Goal: Transaction & Acquisition: Purchase product/service

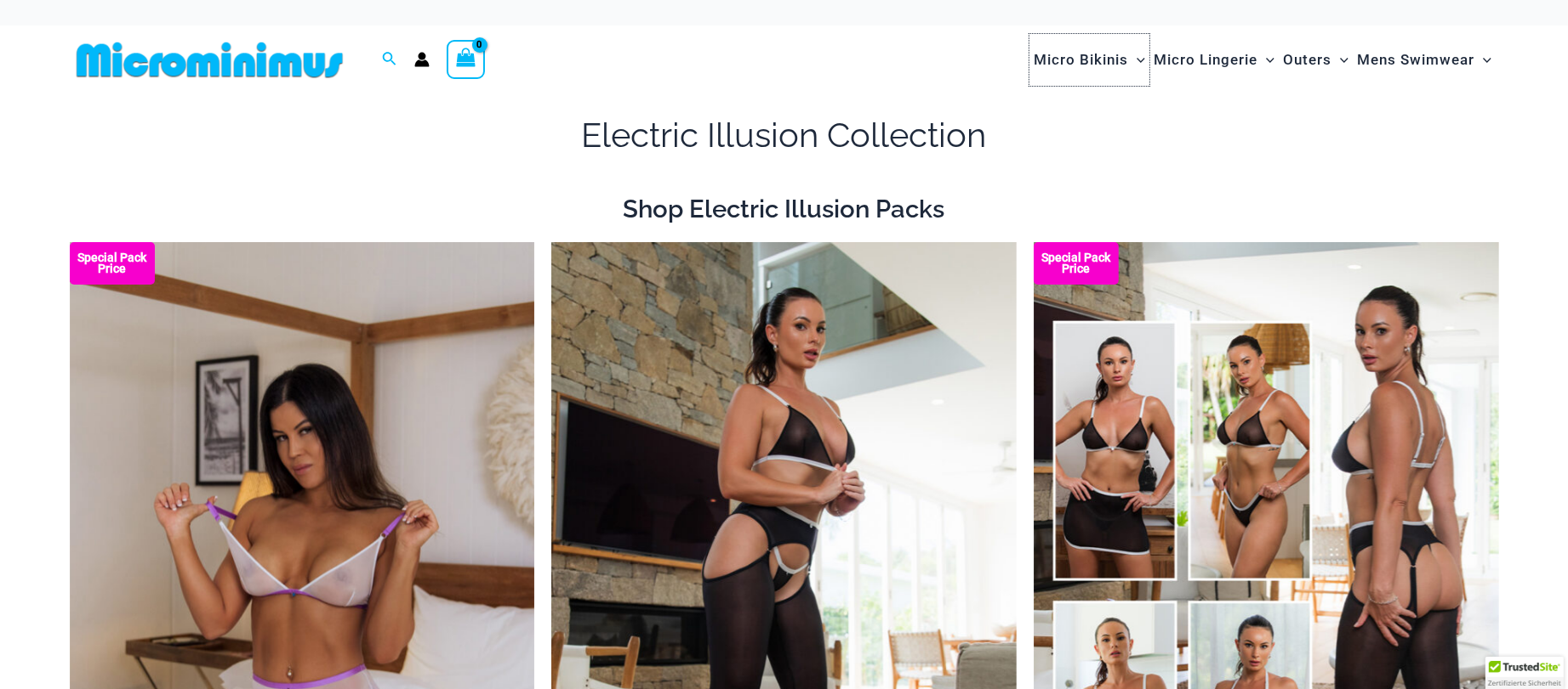
click at [1110, 49] on span "Micro Bikinis" at bounding box center [1080, 60] width 95 height 44
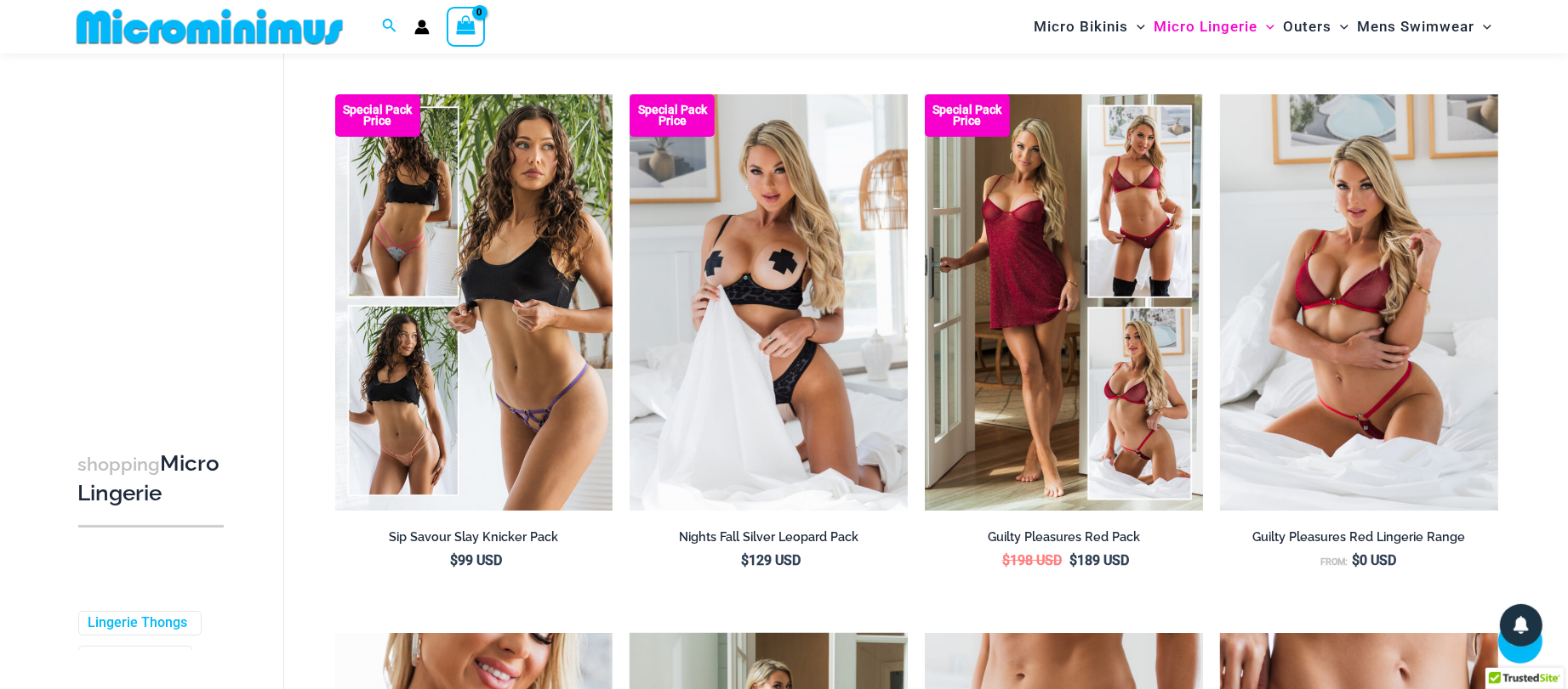
scroll to position [627, 0]
